Goal: Task Accomplishment & Management: Complete application form

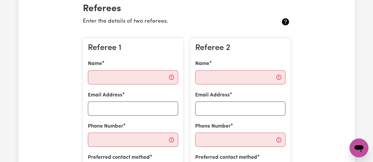
scroll to position [143, 0]
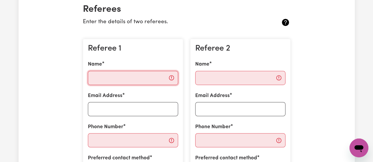
click at [154, 76] on input "Name" at bounding box center [133, 78] width 90 height 14
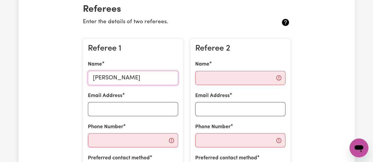
type input "[PERSON_NAME]"
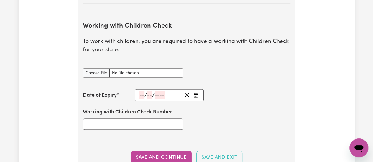
scroll to position [528, 0]
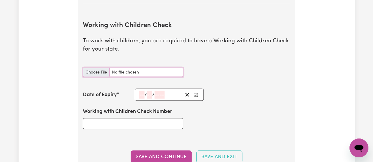
click at [96, 73] on input "Working with Children Check document" at bounding box center [133, 72] width 100 height 9
click at [306, 47] on div "Update Profile 1 2 3 4 5 Step 2 : Referees and Safety Checks To have an active …" at bounding box center [187, 72] width 336 height 1126
click at [99, 72] on input "Working with Children Check document" at bounding box center [133, 72] width 100 height 9
type input "C:\fakepath\SV-PDF-000-020-275.pdf"
click at [197, 94] on rect "Enter the Date of Expiry of your Working with Children Check" at bounding box center [196, 95] width 4 height 4
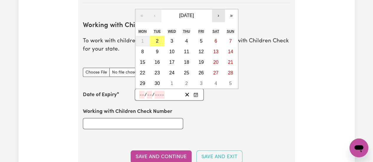
click at [220, 15] on button "›" at bounding box center [218, 15] width 13 height 13
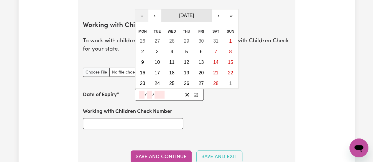
click at [194, 14] on span "[DATE]" at bounding box center [186, 15] width 15 height 5
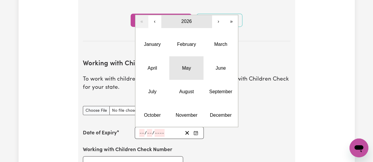
scroll to position [489, 0]
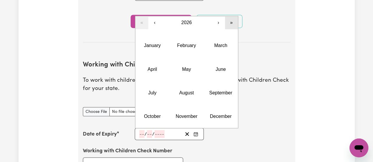
click at [229, 23] on button "»" at bounding box center [231, 22] width 13 height 13
click at [141, 22] on button "«" at bounding box center [141, 22] width 13 height 13
click at [214, 21] on button "›" at bounding box center [218, 22] width 13 height 13
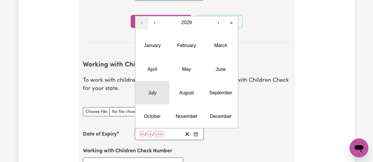
click at [157, 90] on button "July" at bounding box center [152, 93] width 34 height 24
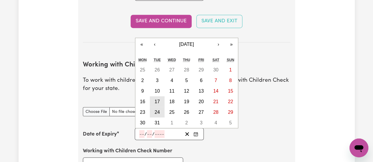
drag, startPoint x: 158, startPoint y: 107, endPoint x: 158, endPoint y: 101, distance: 5.3
click at [158, 101] on div "25 26 27 28 29 30 1 2 3 4 5 6 7 8 9 10 11 12 13 14 15 16 17 18 19 20 21 22 23 2…" at bounding box center [186, 97] width 103 height 64
click at [158, 101] on abbr "17" at bounding box center [156, 101] width 5 height 5
type input "[DATE]"
type input "17"
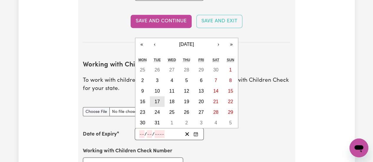
type input "7"
type input "2029"
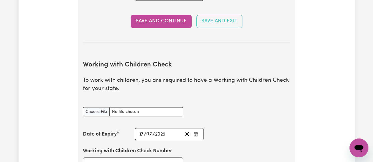
scroll to position [522, 0]
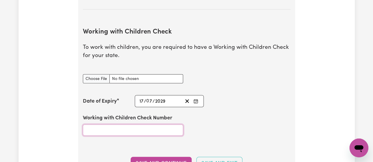
click at [124, 130] on input "Working with Children Check Number" at bounding box center [133, 130] width 100 height 11
type input "3179897A"
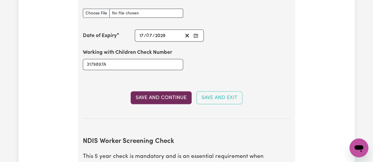
click at [162, 99] on button "Save and Continue" at bounding box center [160, 98] width 61 height 13
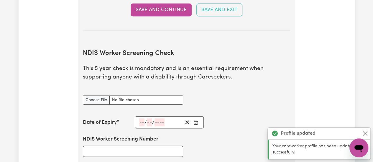
scroll to position [714, 0]
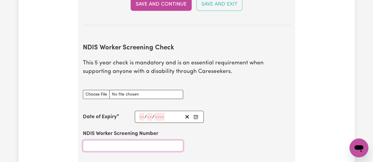
click at [125, 145] on input "NDIS Worker Screening Number" at bounding box center [133, 146] width 100 height 11
type input "20051195"
click at [196, 113] on button "Enter the Date of Expiry of your NDIS Worker Screening Check" at bounding box center [195, 117] width 8 height 8
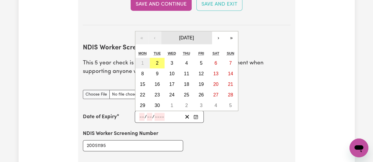
click at [211, 34] on button "[DATE]" at bounding box center [186, 38] width 51 height 13
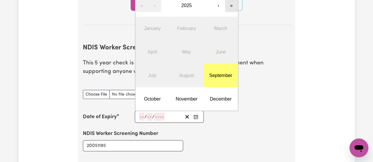
click at [228, 6] on button "»" at bounding box center [231, 5] width 13 height 13
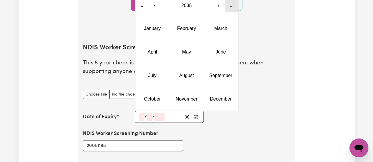
click at [228, 6] on button "»" at bounding box center [231, 5] width 13 height 13
click at [142, 5] on button "«" at bounding box center [141, 5] width 13 height 13
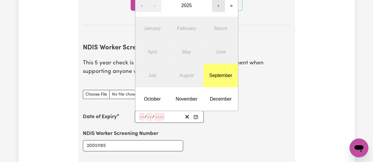
click at [217, 6] on button "›" at bounding box center [218, 5] width 13 height 13
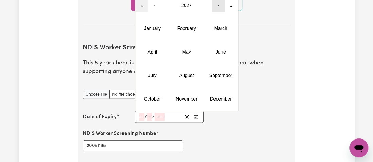
click at [217, 6] on button "›" at bounding box center [218, 5] width 13 height 13
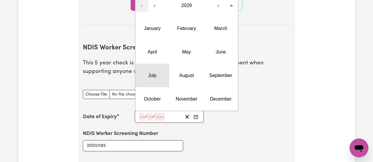
click at [159, 71] on button "July" at bounding box center [152, 76] width 34 height 24
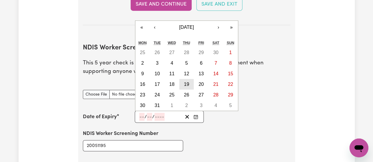
click at [182, 80] on button "19" at bounding box center [186, 84] width 15 height 11
type input "[DATE]"
type input "19"
type input "7"
type input "2029"
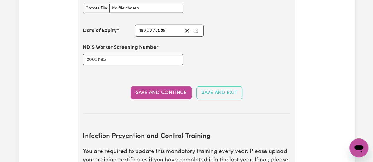
scroll to position [801, 0]
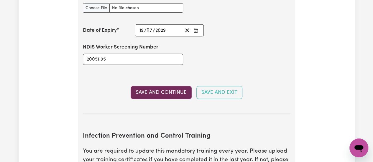
click at [172, 95] on button "Save and Continue" at bounding box center [160, 92] width 61 height 13
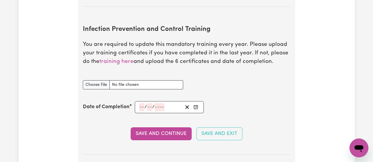
scroll to position [906, 0]
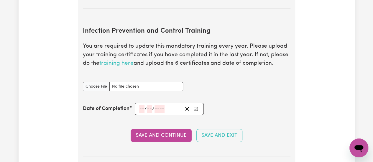
click at [122, 63] on link "training here" at bounding box center [116, 64] width 34 height 6
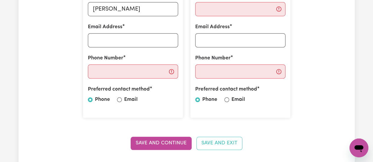
scroll to position [210, 0]
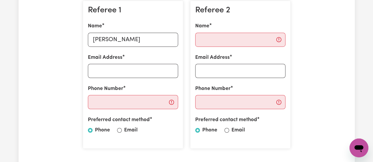
scroll to position [181, 0]
click at [234, 132] on label "Email" at bounding box center [238, 131] width 14 height 8
click at [229, 132] on input "Email" at bounding box center [226, 130] width 5 height 5
radio input "true"
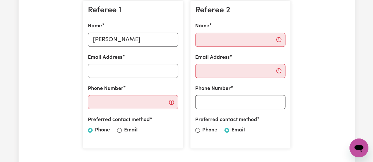
click at [132, 131] on label "Email" at bounding box center [131, 131] width 14 height 8
click at [122, 131] on input "Email" at bounding box center [119, 130] width 5 height 5
radio input "true"
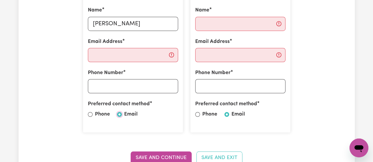
scroll to position [196, 0]
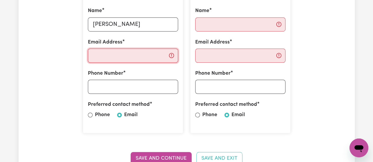
click at [127, 53] on input "Email Address" at bounding box center [133, 56] width 90 height 14
click at [120, 58] on input "Email Address" at bounding box center [133, 56] width 90 height 14
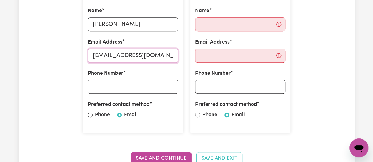
type input "[EMAIL_ADDRESS][DOMAIN_NAME]"
type input "0481183638"
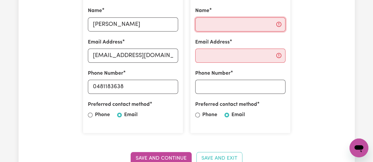
click at [221, 21] on input "Name" at bounding box center [240, 24] width 90 height 14
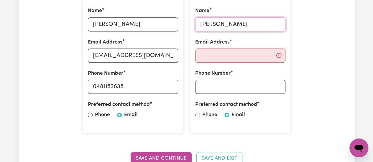
type input "[PERSON_NAME]"
click at [215, 61] on input "Email Address" at bounding box center [240, 56] width 90 height 14
click at [223, 94] on div "Referee 2 Name [PERSON_NAME] Email Address Phone Number Preferred contact metho…" at bounding box center [240, 59] width 100 height 148
click at [218, 85] on input "Phone Number" at bounding box center [240, 87] width 90 height 14
type input "0438563557"
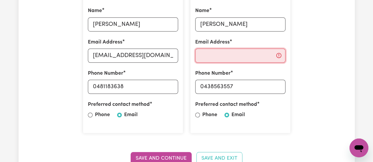
click at [209, 52] on input "Email Address" at bounding box center [240, 56] width 90 height 14
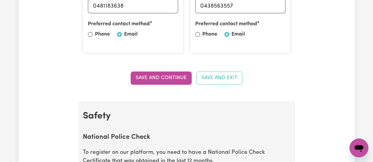
scroll to position [292, 0]
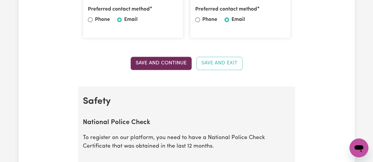
type input "[PERSON_NAME][EMAIL_ADDRESS][DOMAIN_NAME]"
click at [175, 65] on button "Save and Continue" at bounding box center [160, 63] width 61 height 13
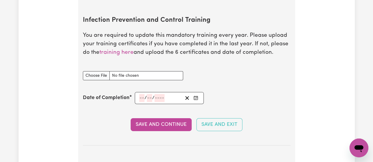
scroll to position [919, 0]
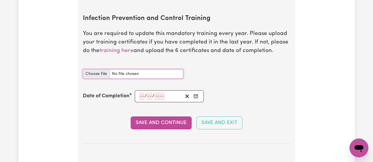
click at [97, 74] on input "Infection Prevention and Control Training document" at bounding box center [133, 74] width 100 height 9
type input "C:\fakepath\Waste Management.pdf"
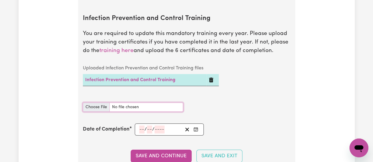
click at [94, 103] on input "Infection Prevention and Control Training document" at bounding box center [133, 107] width 100 height 9
type input "C:\fakepath\Outbreaks.pdf"
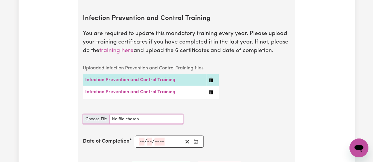
click at [91, 115] on input "Infection Prevention and Control Training document" at bounding box center [133, 119] width 100 height 9
type input "C:\fakepath\Cleaning.pdf"
click at [94, 118] on input "Infection Prevention and Control Training document" at bounding box center [133, 119] width 100 height 9
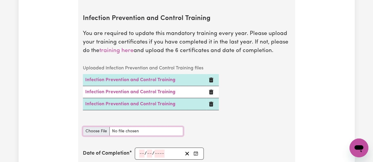
type input "C:\fakepath\Personal Protective Equipment (PPE).pdf"
click at [95, 128] on input "Infection Prevention and Control Training document" at bounding box center [133, 131] width 100 height 9
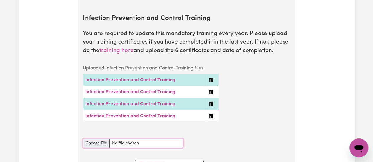
type input "C:\fakepath\Chain of Infection.pdf"
click at [95, 142] on input "Infection Prevention and Control Training document" at bounding box center [133, 143] width 100 height 9
type input "C:\fakepath\Hand Hygiene.pdf"
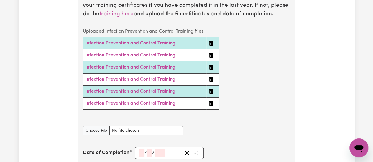
scroll to position [960, 0]
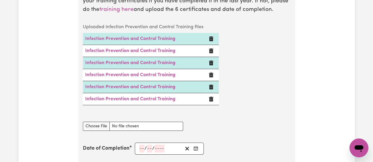
click at [200, 145] on button "Enter the Date of Completion of your Infection Prevention and Control Training" at bounding box center [195, 149] width 8 height 8
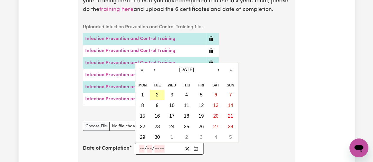
click at [157, 92] on abbr "2" at bounding box center [157, 94] width 3 height 5
type input "[DATE]"
type input "2"
type input "9"
type input "2025"
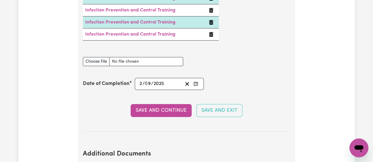
scroll to position [1028, 0]
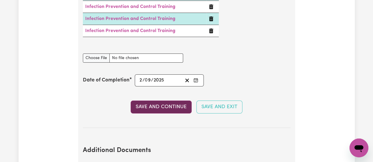
click at [166, 103] on button "Save and Continue" at bounding box center [160, 107] width 61 height 13
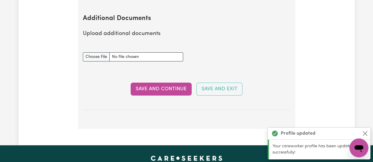
scroll to position [1164, 0]
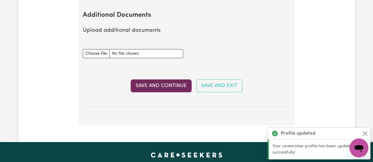
click at [168, 84] on button "Save and Continue" at bounding box center [160, 86] width 61 height 13
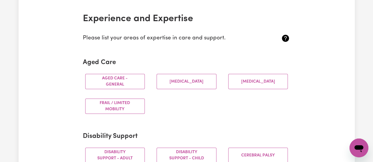
scroll to position [163, 0]
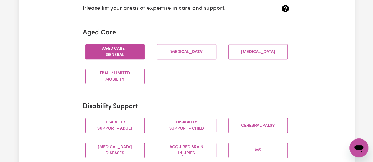
click at [118, 52] on button "Aged care - General" at bounding box center [115, 51] width 60 height 15
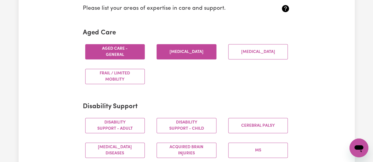
click at [188, 58] on button "[MEDICAL_DATA]" at bounding box center [186, 51] width 60 height 15
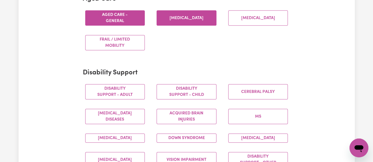
scroll to position [217, 0]
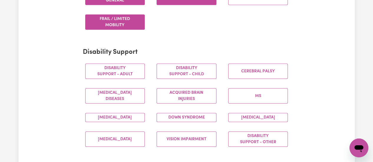
click at [126, 22] on button "Frail / limited mobility" at bounding box center [115, 21] width 60 height 15
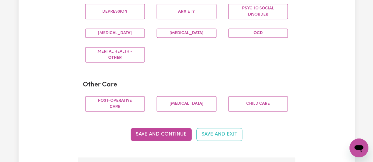
scroll to position [397, 0]
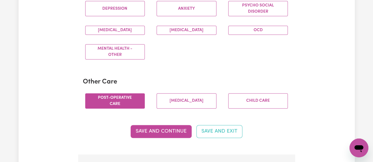
click at [125, 99] on button "Post-operative care" at bounding box center [115, 100] width 60 height 15
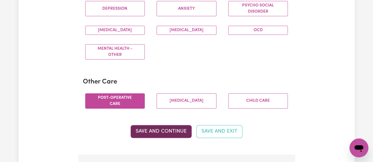
click at [169, 134] on button "Save and Continue" at bounding box center [160, 131] width 61 height 13
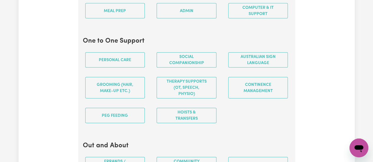
scroll to position [650, 0]
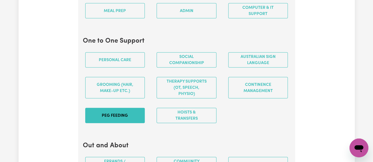
click at [110, 120] on button "PEG feeding" at bounding box center [115, 115] width 60 height 15
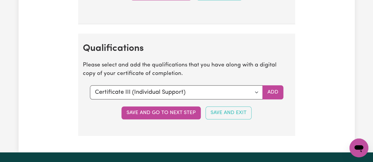
scroll to position [1367, 0]
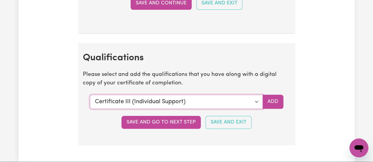
click at [247, 103] on select "Select a qualification to add... Certificate III (Individual Support) Certifica…" at bounding box center [176, 102] width 173 height 14
select select "Bachelor of Nursing - Overseas qualification"
click at [90, 95] on select "Select a qualification to add... Certificate III (Individual Support) Certifica…" at bounding box center [176, 102] width 173 height 14
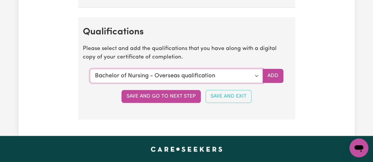
scroll to position [1393, 0]
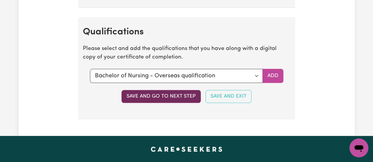
click at [188, 97] on button "Save and go to next step" at bounding box center [160, 96] width 79 height 13
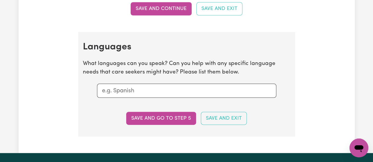
scroll to position [584, 0]
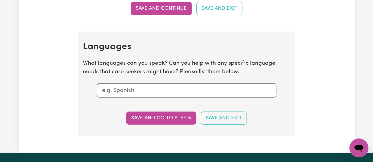
click at [217, 87] on input "text" at bounding box center [186, 90] width 169 height 9
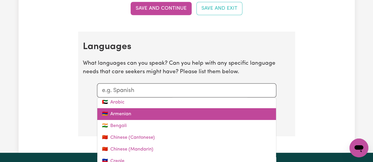
scroll to position [22, 0]
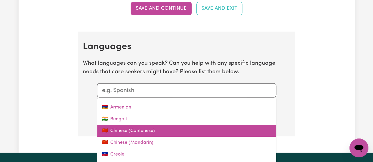
click at [163, 129] on link "🇨🇳 Chinese (Cantonese)" at bounding box center [186, 131] width 179 height 12
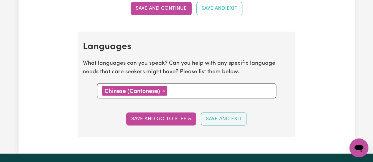
click at [180, 91] on input "text" at bounding box center [220, 90] width 102 height 9
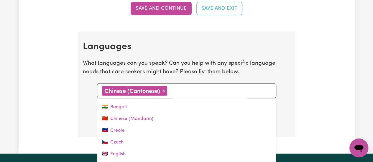
scroll to position [35, 0]
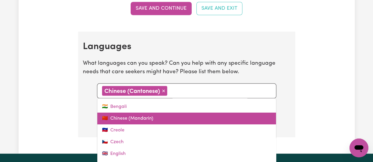
drag, startPoint x: 147, startPoint y: 125, endPoint x: 146, endPoint y: 119, distance: 6.5
click at [146, 119] on div "✌🏼 Australian Sign Language 🇦🇪 Arabic 🇦🇲 Armenian 🇮🇳 Bengali 🇨🇳 Chinese (Mandar…" at bounding box center [186, 142] width 179 height 88
click at [146, 119] on link "🇨🇳 Chinese (Mandarin)" at bounding box center [186, 119] width 179 height 12
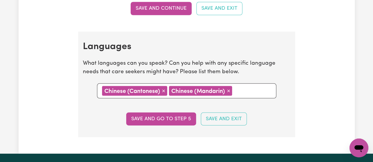
click at [240, 91] on input "text" at bounding box center [252, 90] width 37 height 9
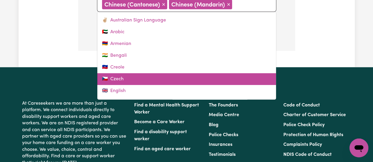
scroll to position [42, 0]
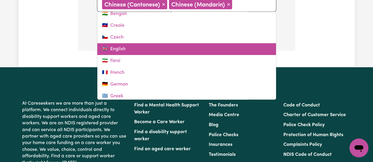
click at [156, 49] on link "🇬🇧 English" at bounding box center [186, 49] width 179 height 12
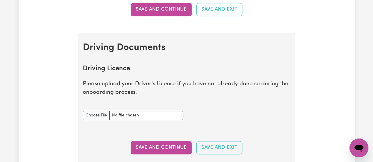
scroll to position [254, 0]
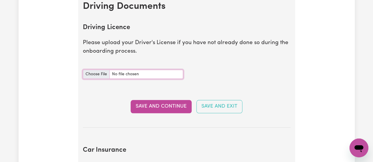
click at [158, 76] on input "Driving Licence document" at bounding box center [133, 74] width 100 height 9
type input "C:\fakepath\Uly Driving Front.jpg"
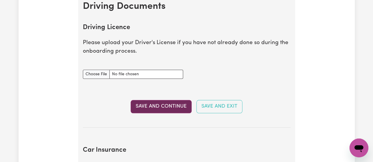
click at [171, 108] on button "Save and Continue" at bounding box center [160, 106] width 61 height 13
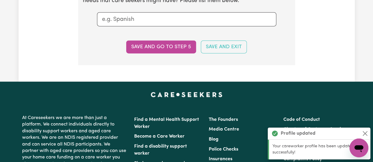
scroll to position [724, 0]
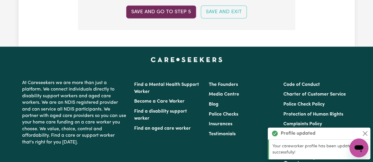
click at [172, 14] on button "Save and go to step 5" at bounding box center [161, 12] width 70 height 13
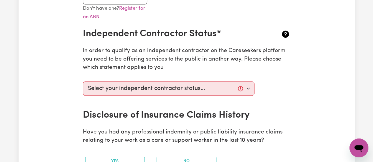
scroll to position [208, 0]
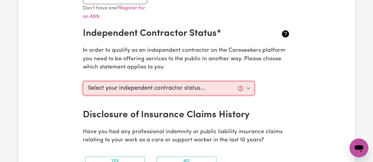
click at [197, 87] on select "Select your independent contractor status... I am providing services through an…" at bounding box center [169, 88] width 172 height 14
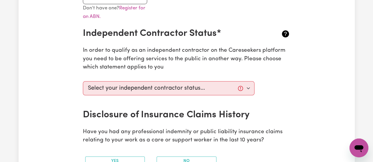
click at [339, 92] on div "Update Profile 1 2 3 4 5 Step 5 : Payment Details We can't wait for you to comp…" at bounding box center [187, 134] width 336 height 610
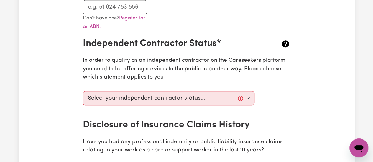
scroll to position [198, 0]
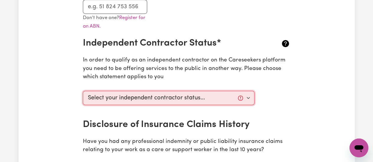
click at [192, 100] on select "Select your independent contractor status... I am providing services through an…" at bounding box center [169, 98] width 172 height 14
click at [83, 91] on select "Select your independent contractor status... I am providing services through an…" at bounding box center [169, 98] width 172 height 14
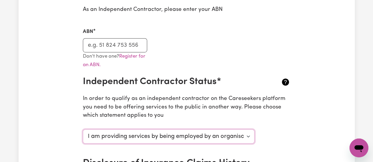
scroll to position [153, 0]
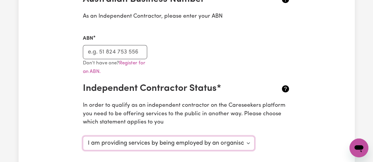
click at [154, 142] on select "Select your independent contractor status... I am providing services through an…" at bounding box center [169, 143] width 172 height 14
select select "I am providing services privately on my own"
click at [83, 136] on select "Select your independent contractor status... I am providing services through an…" at bounding box center [169, 143] width 172 height 14
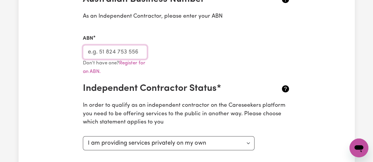
click at [131, 46] on input "ABN" at bounding box center [115, 52] width 65 height 14
paste input "27572611308"
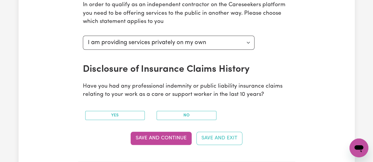
scroll to position [297, 0]
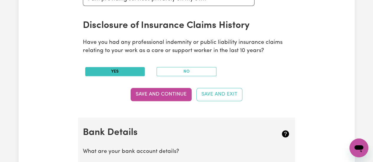
type input "27572611308"
click at [127, 70] on button "Yes" at bounding box center [115, 71] width 60 height 9
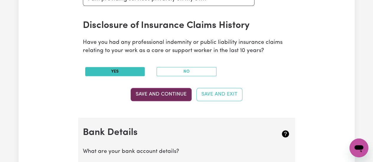
click at [178, 94] on button "Save and Continue" at bounding box center [160, 94] width 61 height 13
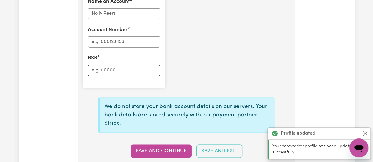
scroll to position [469, 0]
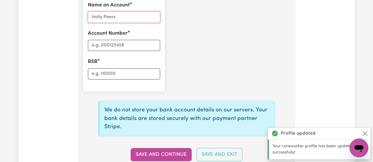
click at [130, 17] on input "Name on Account" at bounding box center [124, 16] width 72 height 11
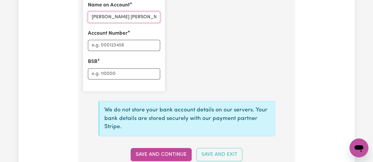
type input "[PERSON_NAME] [PERSON_NAME]"
click at [98, 77] on input "BSB" at bounding box center [124, 73] width 72 height 11
type input "063010"
click at [102, 45] on input "Account Number" at bounding box center [124, 45] width 72 height 11
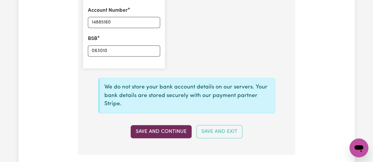
click at [154, 129] on button "Save and Continue" at bounding box center [160, 131] width 61 height 13
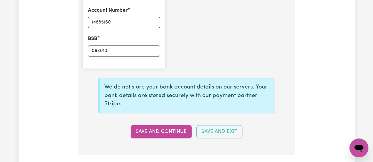
type input "****5160"
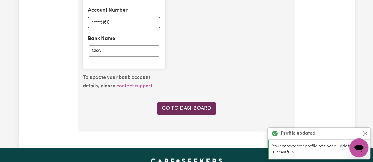
click at [184, 108] on link "Go to Dashboard" at bounding box center [186, 108] width 59 height 13
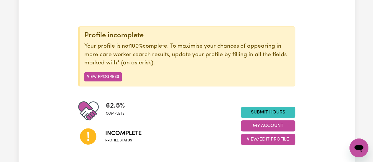
scroll to position [111, 0]
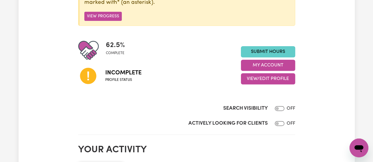
click at [247, 54] on link "Submit Hours" at bounding box center [268, 51] width 54 height 11
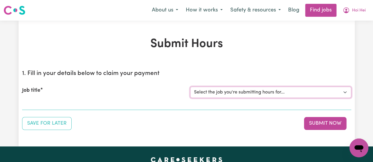
click at [225, 91] on select "Select the job you're submitting hours for..." at bounding box center [270, 92] width 161 height 11
click at [39, 96] on div "Job title" at bounding box center [103, 92] width 168 height 11
click at [34, 92] on label "Job title" at bounding box center [31, 91] width 18 height 8
click at [190, 92] on select "Select the job you're submitting hours for..." at bounding box center [270, 92] width 161 height 11
click at [50, 124] on button "Save for Later" at bounding box center [46, 123] width 49 height 13
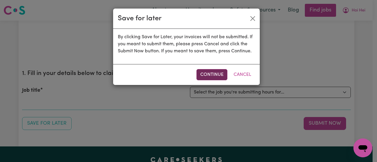
click at [205, 75] on button "Continue" at bounding box center [211, 74] width 31 height 11
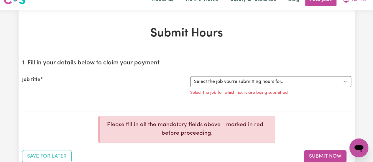
scroll to position [73, 0]
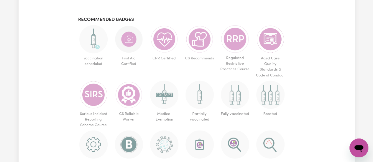
scroll to position [374, 0]
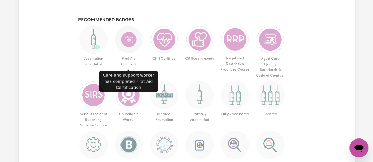
click at [128, 42] on img at bounding box center [129, 39] width 28 height 28
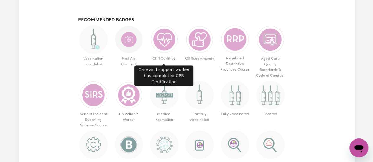
click at [153, 43] on img at bounding box center [164, 39] width 28 height 28
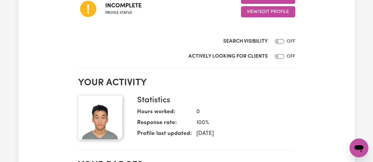
scroll to position [176, 0]
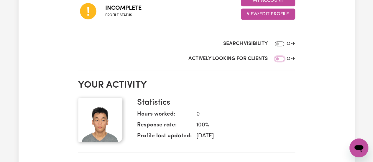
click at [278, 58] on input "Actively Looking for Clients" at bounding box center [279, 59] width 9 height 5
checkbox input "true"
click at [278, 42] on input "Search Visibility" at bounding box center [279, 44] width 9 height 5
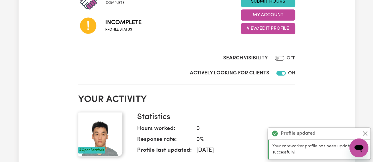
scroll to position [161, 0]
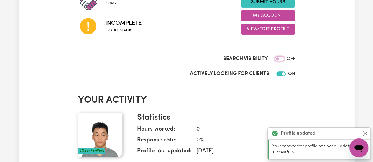
click at [278, 57] on input "Search Visibility" at bounding box center [279, 59] width 9 height 5
checkbox input "false"
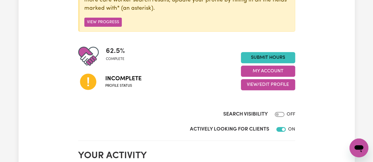
scroll to position [105, 0]
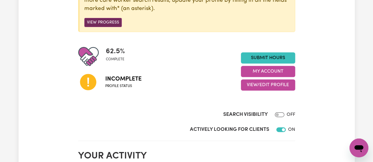
click at [101, 25] on button "View Progress" at bounding box center [102, 22] width 37 height 9
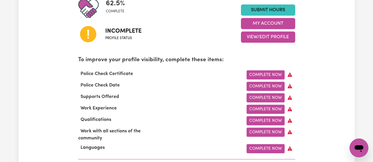
scroll to position [181, 0]
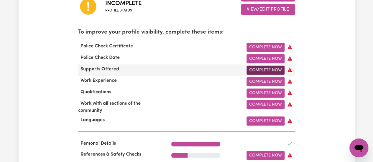
click at [269, 71] on link "Complete Now" at bounding box center [265, 70] width 38 height 9
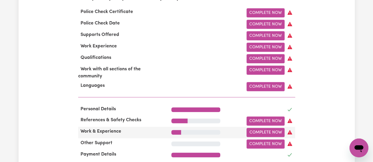
scroll to position [211, 0]
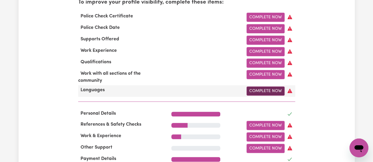
click at [263, 92] on link "Complete Now" at bounding box center [265, 91] width 38 height 9
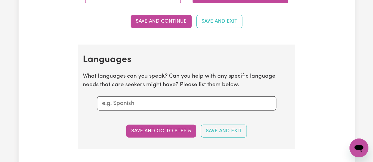
scroll to position [604, 0]
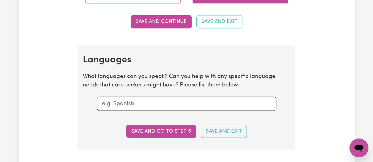
click at [186, 100] on input "text" at bounding box center [186, 104] width 169 height 9
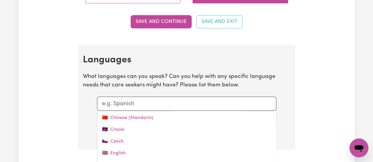
scroll to position [61, 0]
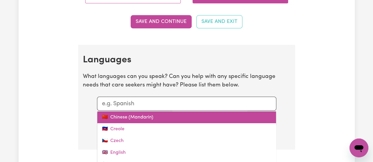
click at [137, 118] on link "🇨🇳 Chinese (Mandarin)" at bounding box center [186, 118] width 179 height 12
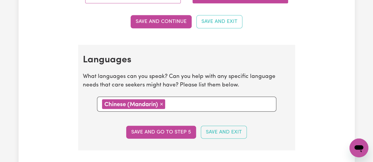
click at [181, 102] on input "text" at bounding box center [219, 104] width 104 height 9
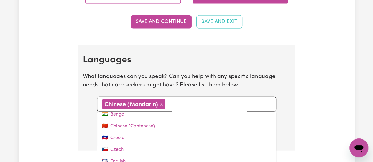
scroll to position [39, 0]
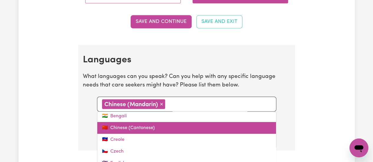
drag, startPoint x: 133, startPoint y: 119, endPoint x: 133, endPoint y: 129, distance: 9.4
click at [133, 129] on div "✌🏼 Australian Sign Language 🇦🇪 Arabic 🇦🇲 Armenian 🇮🇳 Bengali 🇨🇳 Chinese (Canton…" at bounding box center [186, 156] width 179 height 88
click at [133, 129] on link "🇨🇳 Chinese (Cantonese)" at bounding box center [186, 128] width 179 height 12
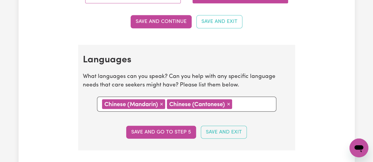
click at [241, 100] on input "text" at bounding box center [252, 104] width 37 height 9
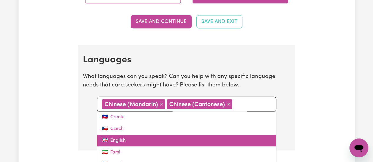
scroll to position [50, 0]
click at [163, 139] on link "🇬🇧 English" at bounding box center [186, 141] width 179 height 12
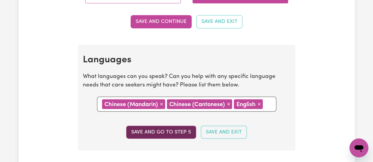
click at [158, 135] on button "Save and go to step 5" at bounding box center [161, 132] width 70 height 13
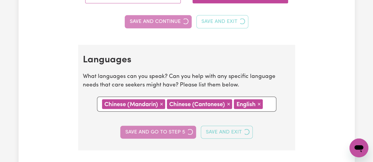
select select "I am providing services privately on my own"
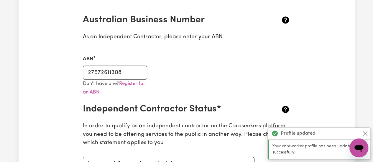
scroll to position [0, 0]
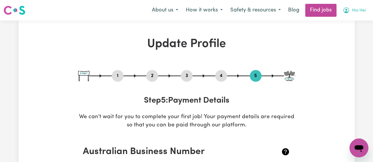
click at [359, 11] on span "Hoi Hei" at bounding box center [359, 10] width 14 height 6
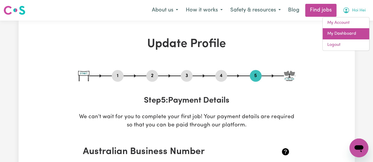
click at [348, 34] on link "My Dashboard" at bounding box center [345, 33] width 47 height 11
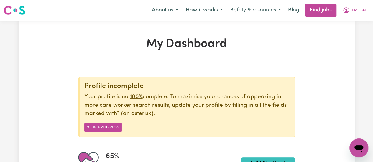
scroll to position [100, 0]
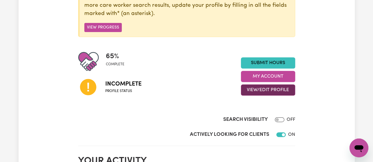
click at [272, 89] on button "View/Edit Profile" at bounding box center [268, 90] width 54 height 11
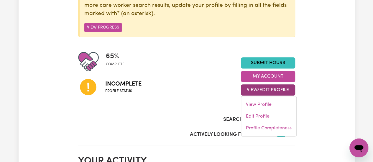
click at [183, 97] on div "Incomplete Profile status" at bounding box center [159, 87] width 163 height 30
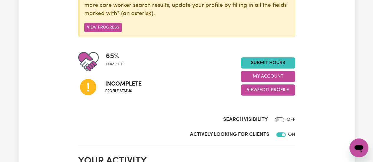
click at [183, 97] on div "Incomplete Profile status" at bounding box center [159, 87] width 163 height 30
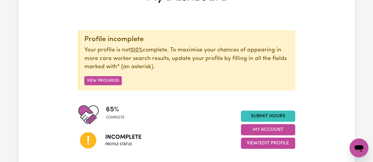
scroll to position [47, 0]
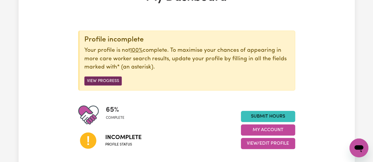
click at [118, 81] on button "View Progress" at bounding box center [102, 81] width 37 height 9
click at [108, 81] on button "View Progress" at bounding box center [102, 81] width 37 height 9
drag, startPoint x: 106, startPoint y: 82, endPoint x: 92, endPoint y: 80, distance: 14.5
click at [92, 80] on button "View Progress" at bounding box center [102, 81] width 37 height 9
click at [100, 82] on button "View Progress" at bounding box center [102, 81] width 37 height 9
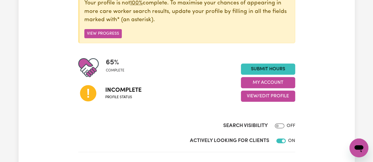
scroll to position [94, 0]
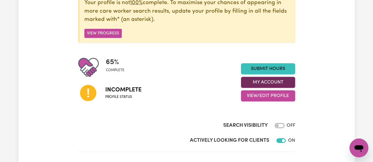
click at [256, 85] on button "My Account" at bounding box center [268, 82] width 54 height 11
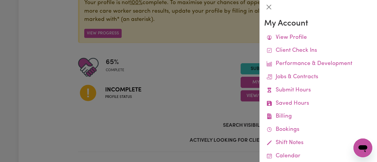
click at [106, 32] on div at bounding box center [188, 81] width 377 height 162
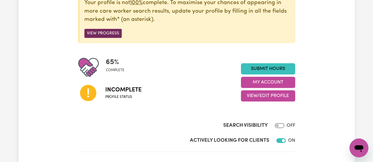
click at [104, 33] on button "View Progress" at bounding box center [102, 33] width 37 height 9
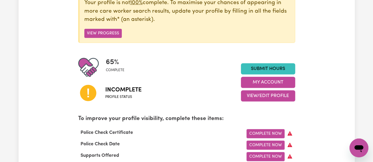
scroll to position [191, 0]
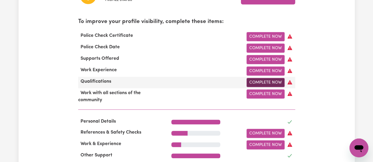
click at [259, 85] on link "Complete Now" at bounding box center [265, 82] width 38 height 9
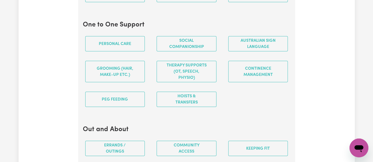
scroll to position [668, 0]
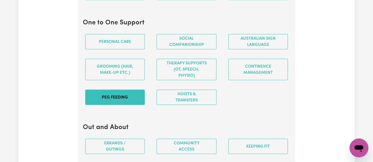
click at [110, 105] on button "PEG feeding" at bounding box center [115, 97] width 60 height 15
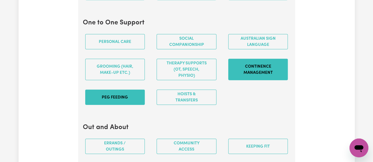
click at [271, 72] on button "Continence management" at bounding box center [258, 70] width 60 height 22
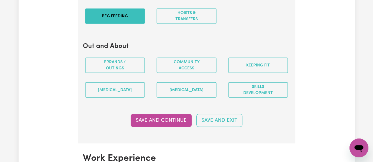
scroll to position [750, 0]
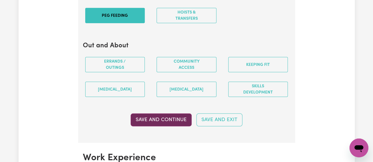
click at [159, 120] on button "Save and Continue" at bounding box center [160, 120] width 61 height 13
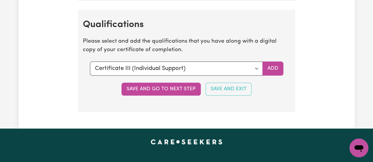
scroll to position [1399, 0]
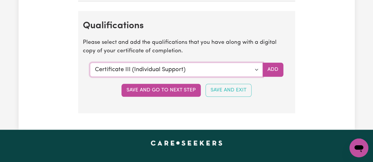
click at [162, 67] on select "Select a qualification to add... Certificate III (Individual Support) Certifica…" at bounding box center [176, 70] width 173 height 14
select select "Bachelor of Nursing - Overseas qualification"
click at [90, 63] on select "Select a qualification to add... Certificate III (Individual Support) Certifica…" at bounding box center [176, 70] width 173 height 14
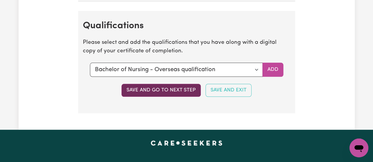
click at [159, 87] on button "Save and go to next step" at bounding box center [160, 90] width 79 height 13
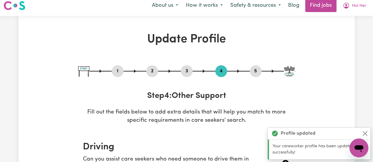
scroll to position [0, 0]
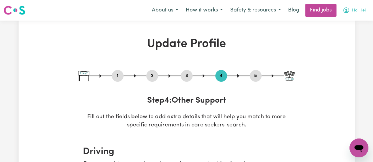
click at [354, 12] on span "Hoi Hei" at bounding box center [359, 10] width 14 height 6
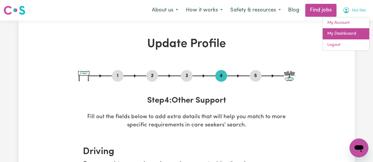
click at [350, 35] on link "My Dashboard" at bounding box center [345, 33] width 47 height 11
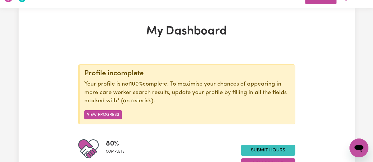
scroll to position [12, 0]
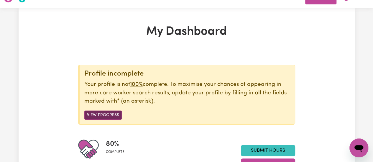
click at [110, 116] on button "View Progress" at bounding box center [102, 115] width 37 height 9
click at [105, 116] on button "View Progress" at bounding box center [102, 115] width 37 height 9
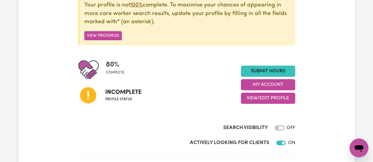
scroll to position [89, 0]
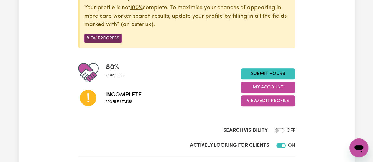
click at [101, 37] on button "View Progress" at bounding box center [102, 38] width 37 height 9
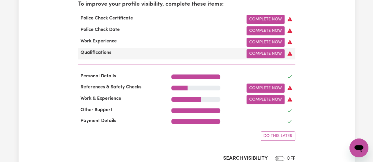
scroll to position [208, 0]
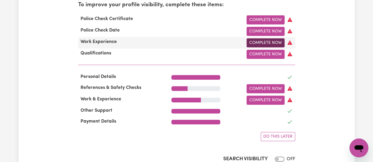
click at [260, 47] on link "Complete Now" at bounding box center [265, 42] width 38 height 9
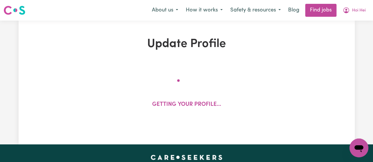
select select "Certificate III (Individual Support)"
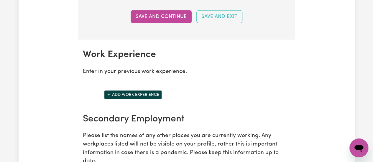
scroll to position [905, 0]
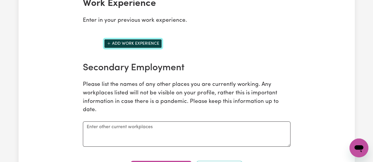
click at [152, 48] on button "Add work experience" at bounding box center [133, 43] width 58 height 9
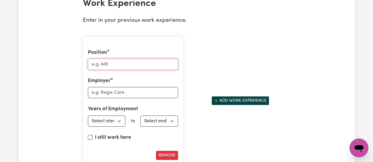
click at [137, 70] on input "Position" at bounding box center [133, 64] width 90 height 11
type input "registered nurse"
click at [121, 97] on input "Employer" at bounding box center [133, 92] width 90 height 11
type input "royal melbourne hospital"
click at [113, 127] on select "Select start year 1951 1952 1953 1954 1955 1956 1957 1958 1959 1960 1961 1962 1…" at bounding box center [107, 121] width 38 height 11
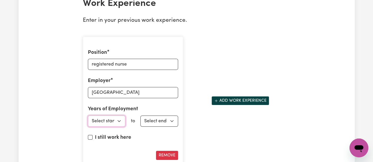
click at [123, 120] on select "Select start year 1951 1952 1953 1954 1955 1956 1957 1958 1959 1960 1961 1962 1…" at bounding box center [107, 121] width 38 height 11
select select "2023"
click at [88, 118] on select "Select start year 1951 1952 1953 1954 1955 1956 1957 1958 1959 1960 1961 1962 1…" at bounding box center [107, 121] width 38 height 11
click at [162, 123] on select "Select end year 1951 1952 1953 1954 1955 1956 1957 1958 1959 1960 1961 1962 196…" at bounding box center [159, 121] width 38 height 11
click at [112, 139] on label "I still work here" at bounding box center [113, 138] width 36 height 8
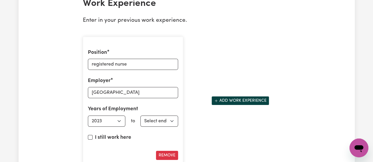
click at [92, 139] on input "I still work here" at bounding box center [90, 137] width 5 height 5
checkbox input "true"
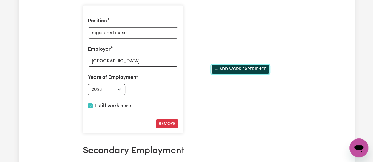
click at [246, 73] on button "Add work experience" at bounding box center [240, 69] width 58 height 9
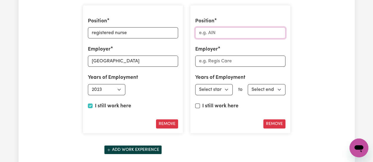
click at [230, 32] on input "Position" at bounding box center [240, 32] width 90 height 11
type input "registered nurse"
click at [221, 63] on input "Employer" at bounding box center [240, 61] width 90 height 11
type input "eastern health"
click at [226, 88] on select "Select start year 1951 1952 1953 1954 1955 1956 1957 1958 1959 1960 1961 1962 1…" at bounding box center [214, 89] width 38 height 11
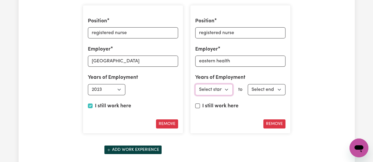
select select "2024"
click at [195, 86] on select "Select start year 1951 1952 1953 1954 1955 1956 1957 1958 1959 1960 1961 1962 1…" at bounding box center [214, 89] width 38 height 11
click at [271, 90] on select "Select end year 1951 1952 1953 1954 1955 1956 1957 1958 1959 1960 1961 1962 196…" at bounding box center [266, 89] width 38 height 11
click at [227, 105] on label "I still work here" at bounding box center [220, 107] width 36 height 8
click at [200, 105] on input "I still work here" at bounding box center [197, 106] width 5 height 5
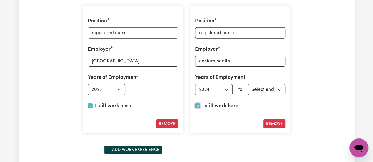
checkbox input "true"
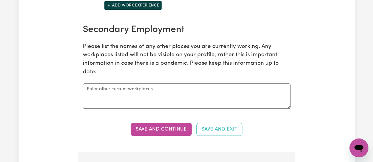
scroll to position [1088, 0]
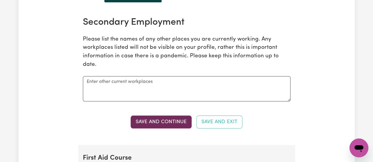
click at [157, 121] on button "Save and Continue" at bounding box center [160, 122] width 61 height 13
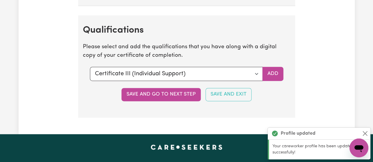
scroll to position [1541, 0]
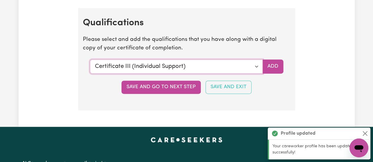
click at [175, 69] on select "Select a qualification to add... Certificate III (Individual Support) Certifica…" at bounding box center [176, 67] width 173 height 14
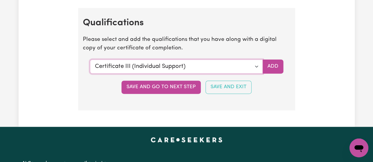
select select "Bachelor of Nursing - Overseas qualification"
click at [90, 60] on select "Select a qualification to add... Certificate III (Individual Support) Certifica…" at bounding box center [176, 67] width 173 height 14
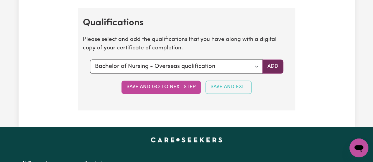
click at [271, 68] on button "Add" at bounding box center [272, 67] width 21 height 14
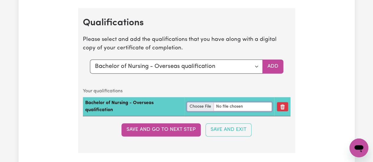
click at [194, 109] on input "file" at bounding box center [229, 106] width 85 height 9
type input "C:\fakepath\Student Copy.jpg"
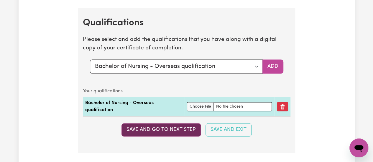
click at [173, 130] on button "Save and go to next step" at bounding box center [160, 129] width 79 height 13
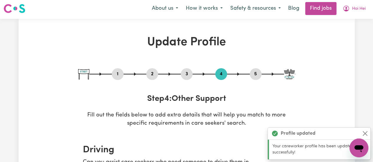
scroll to position [0, 0]
